Goal: Information Seeking & Learning: Find specific fact

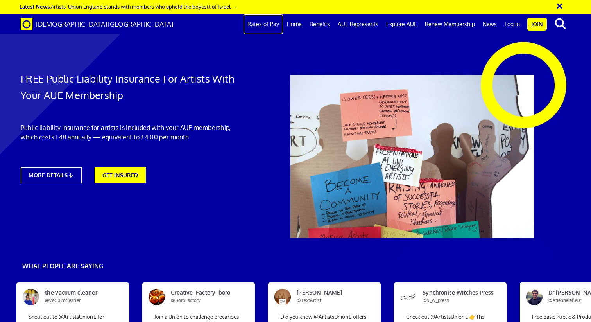
click at [267, 25] on link "Rates of Pay" at bounding box center [262, 24] width 39 height 20
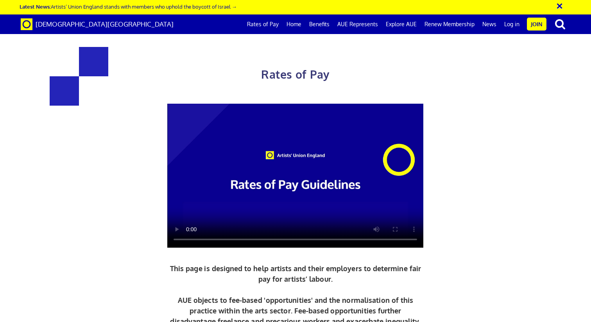
scroll to position [267, 0]
